Goal: Find specific page/section

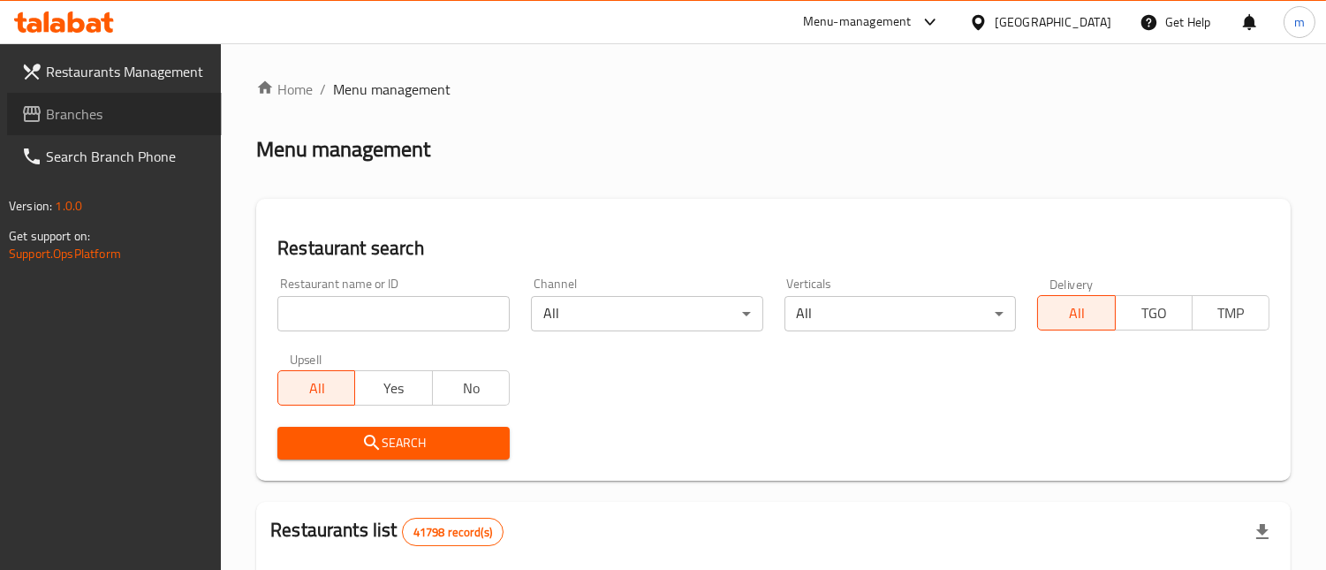
click at [73, 122] on span "Branches" at bounding box center [127, 113] width 162 height 21
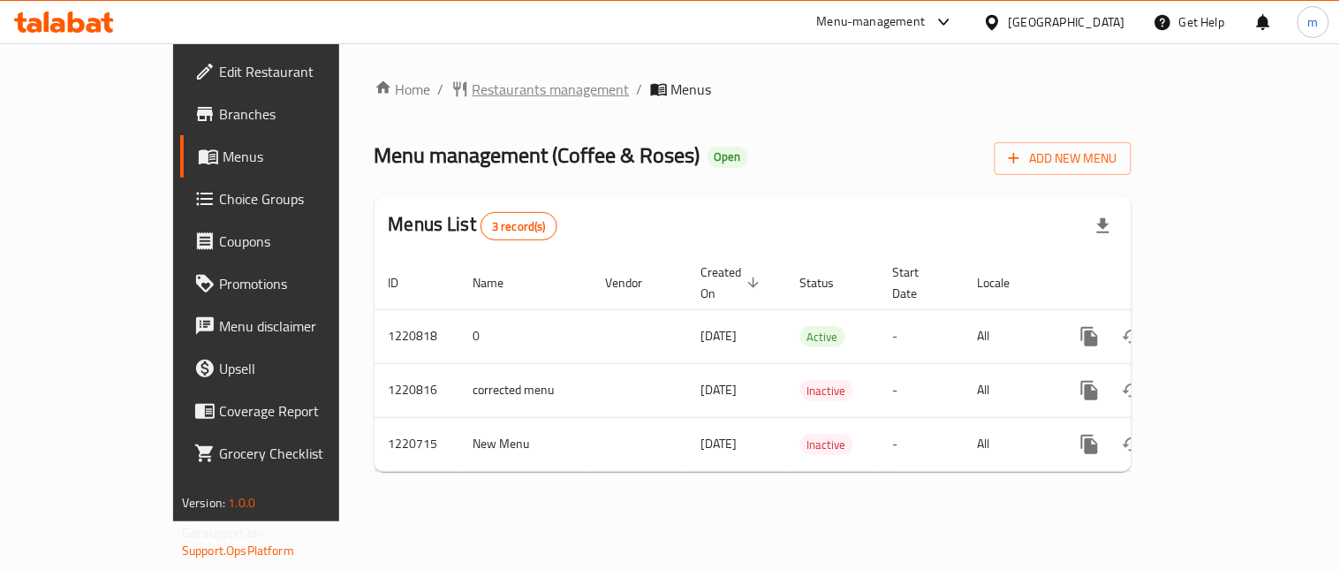
click at [473, 79] on span "Restaurants management" at bounding box center [551, 89] width 157 height 21
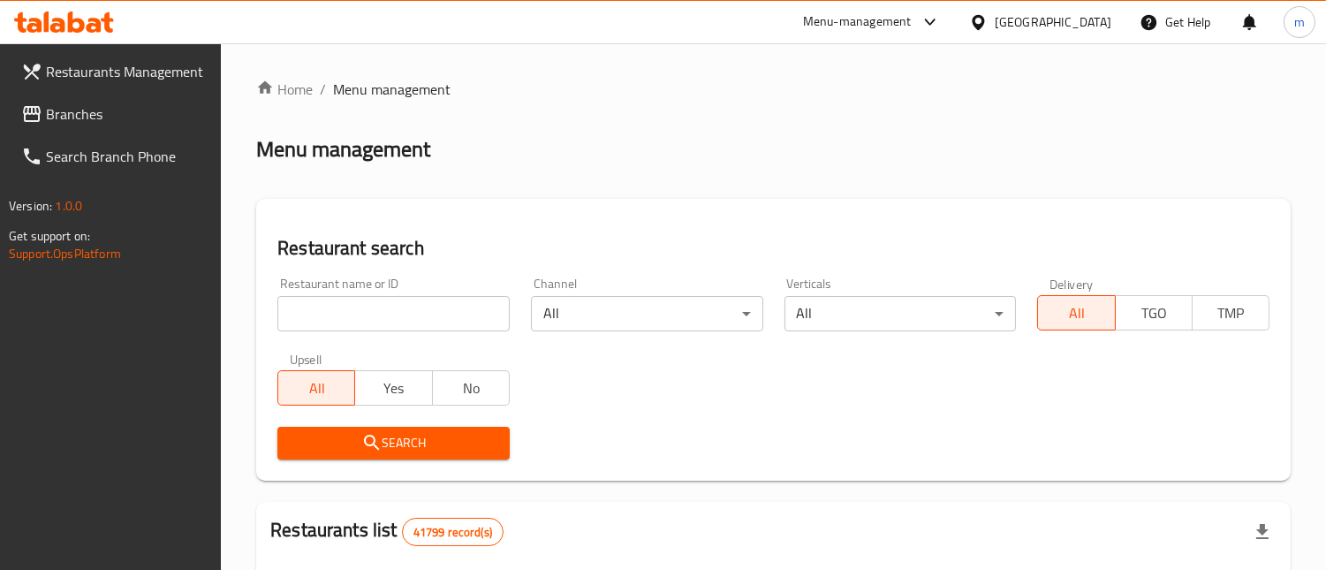
click at [374, 314] on input "search" at bounding box center [393, 313] width 232 height 35
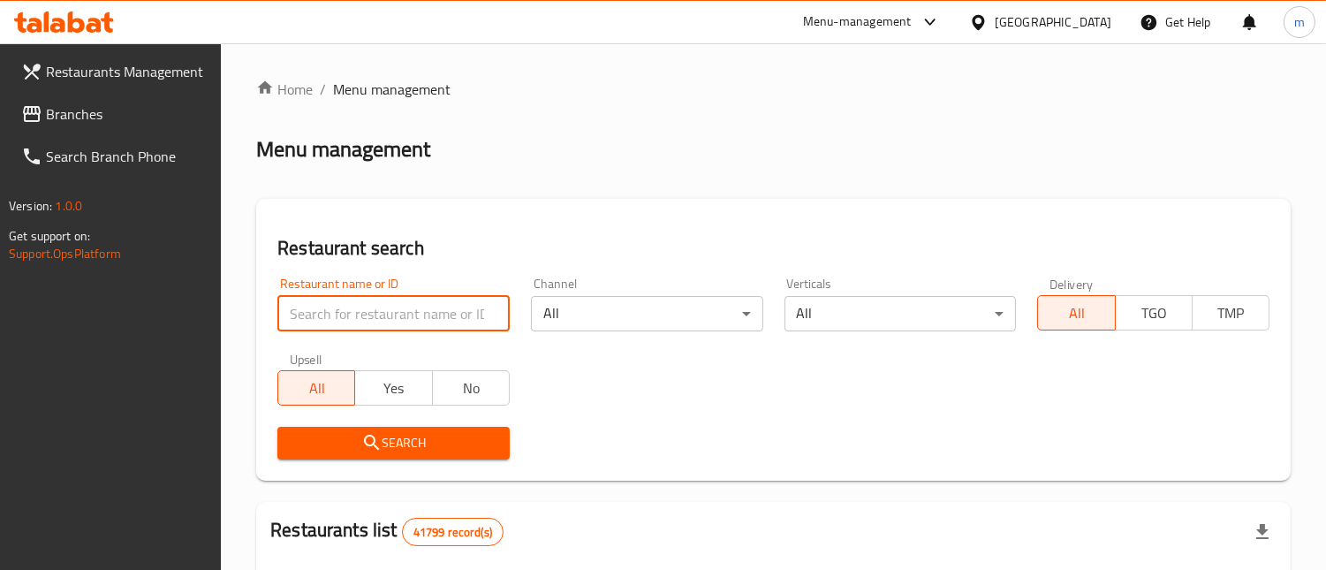
paste input "673433"
type input "673433"
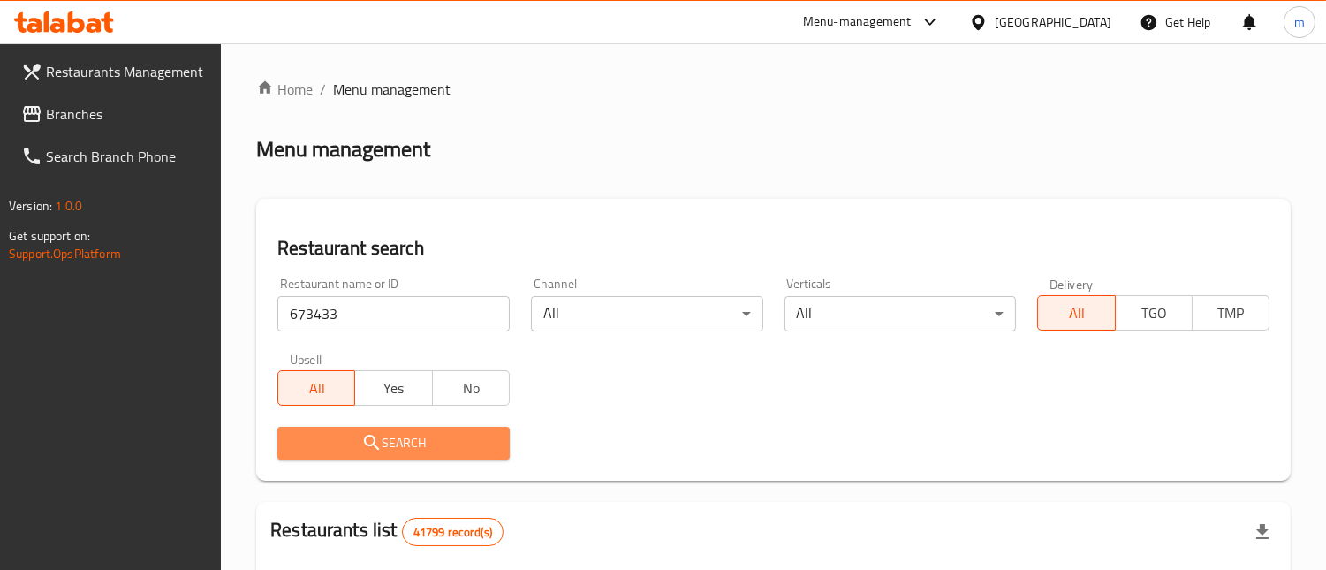
click at [381, 443] on icon "submit" at bounding box center [371, 442] width 21 height 21
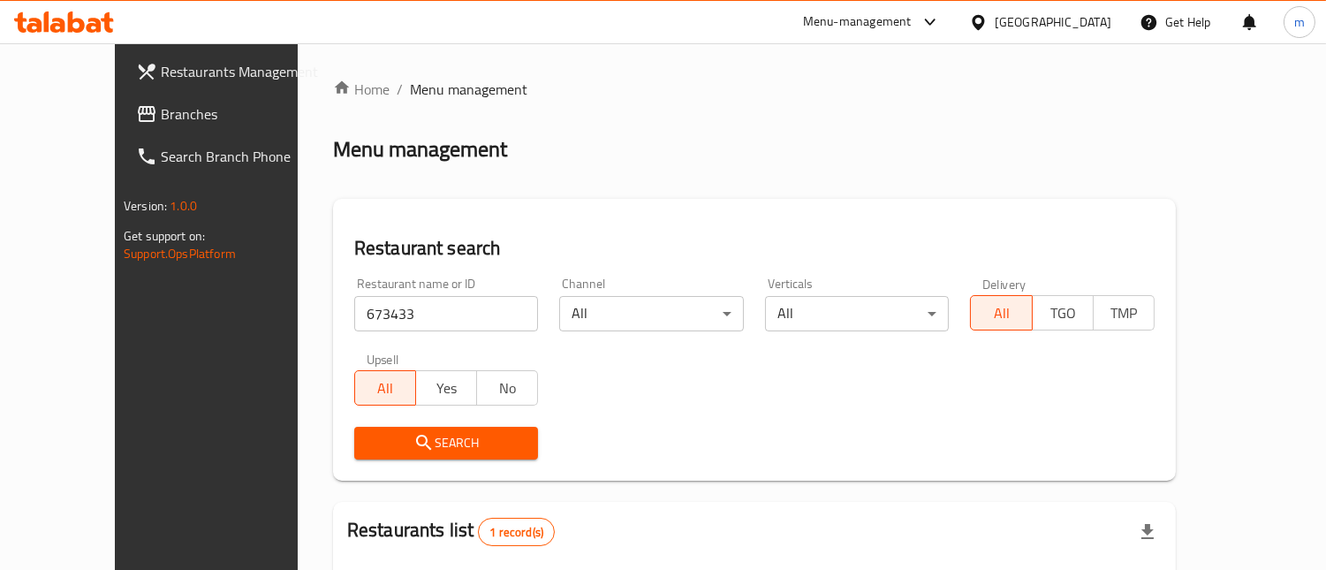
scroll to position [183, 0]
